Goal: Use online tool/utility: Use online tool/utility

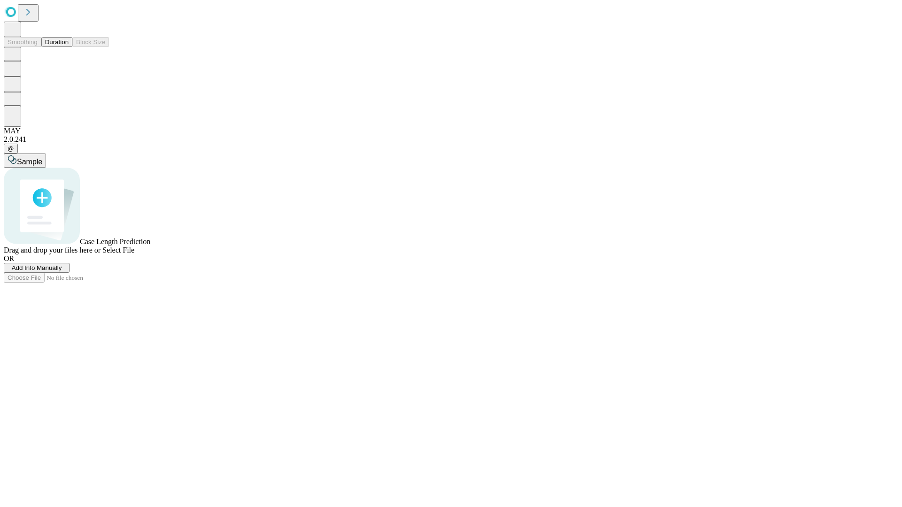
click at [69, 47] on button "Duration" at bounding box center [56, 42] width 31 height 10
click at [62, 272] on span "Add Info Manually" at bounding box center [37, 268] width 50 height 7
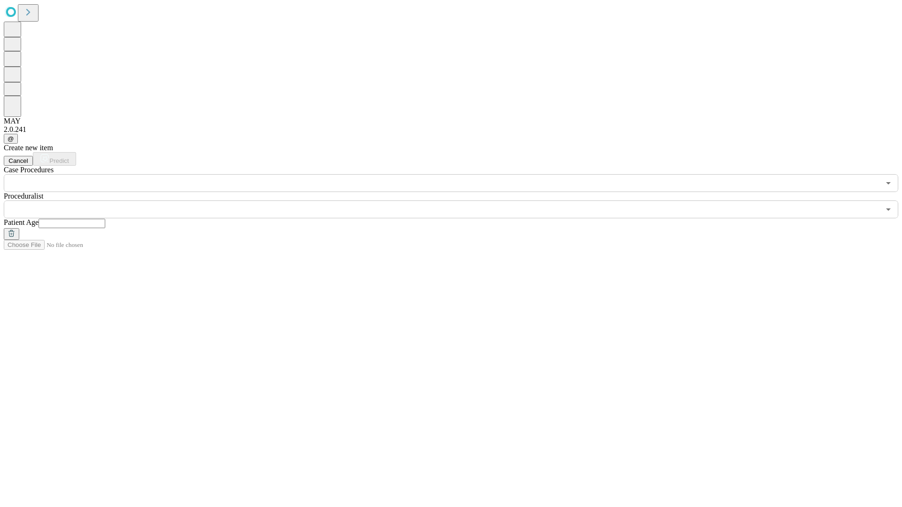
click at [105, 219] on input "text" at bounding box center [72, 223] width 67 height 9
type input "**"
click at [458, 201] on input "text" at bounding box center [442, 210] width 876 height 18
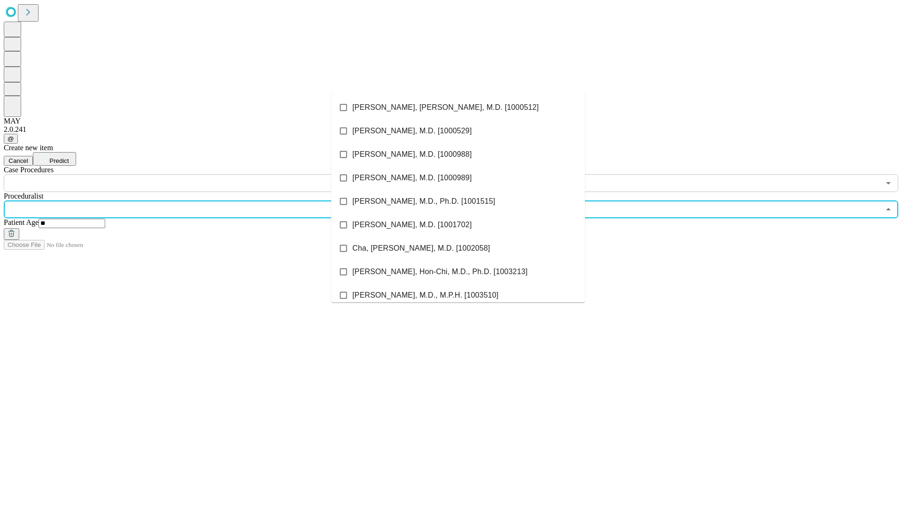
click at [458, 108] on li "[PERSON_NAME], [PERSON_NAME], M.D. [1000512]" at bounding box center [458, 107] width 254 height 23
click at [197, 174] on input "text" at bounding box center [442, 183] width 876 height 18
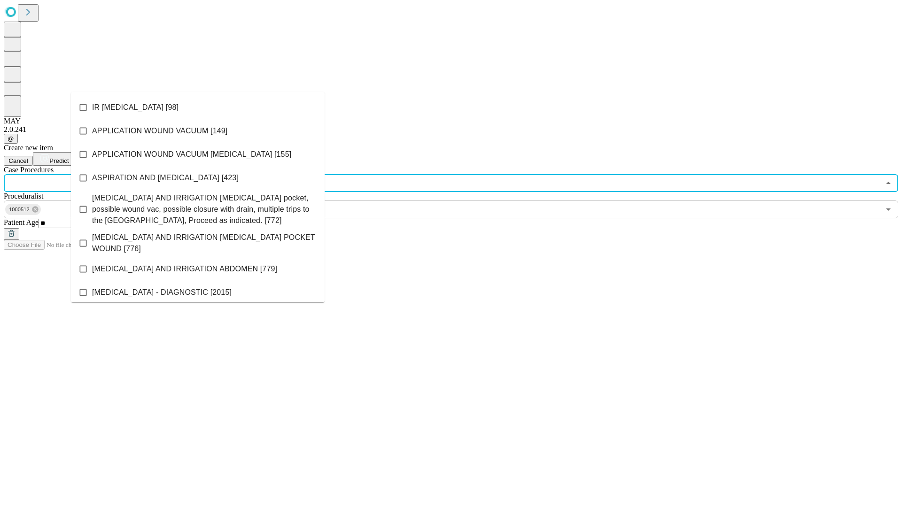
click at [198, 108] on li "IR [MEDICAL_DATA] [98]" at bounding box center [198, 107] width 254 height 23
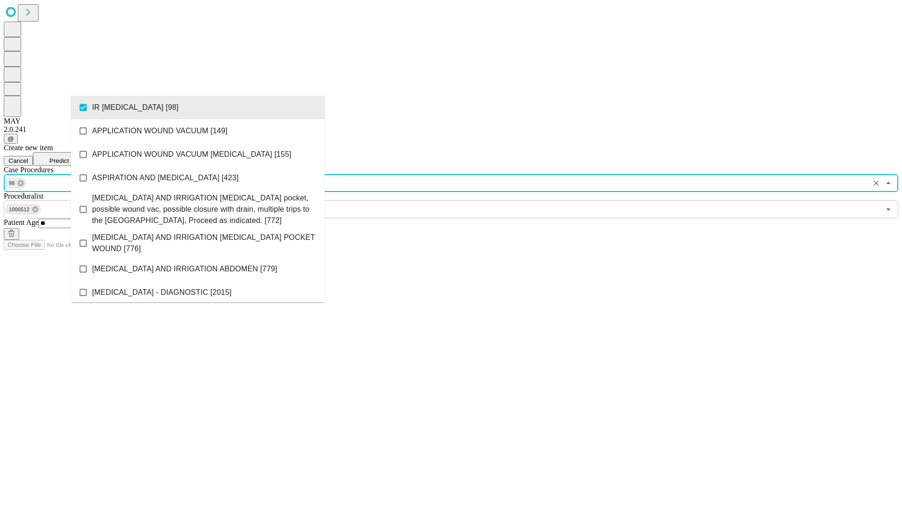
click at [69, 157] on span "Predict" at bounding box center [58, 160] width 19 height 7
